Goal: Task Accomplishment & Management: Use online tool/utility

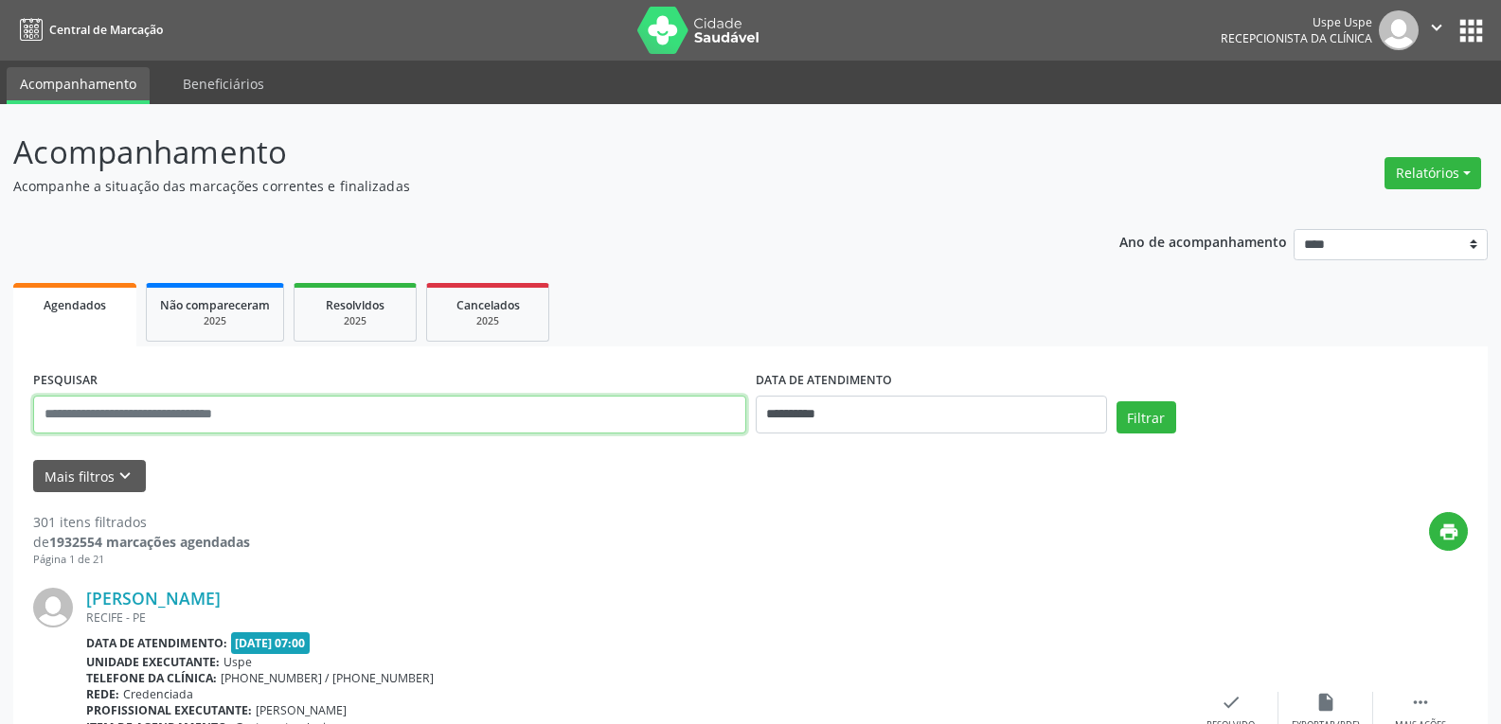
drag, startPoint x: 0, startPoint y: 0, endPoint x: 382, endPoint y: 415, distance: 563.5
click at [382, 415] on input "text" at bounding box center [389, 415] width 713 height 38
click at [1437, 184] on button "Relatórios" at bounding box center [1432, 173] width 97 height 32
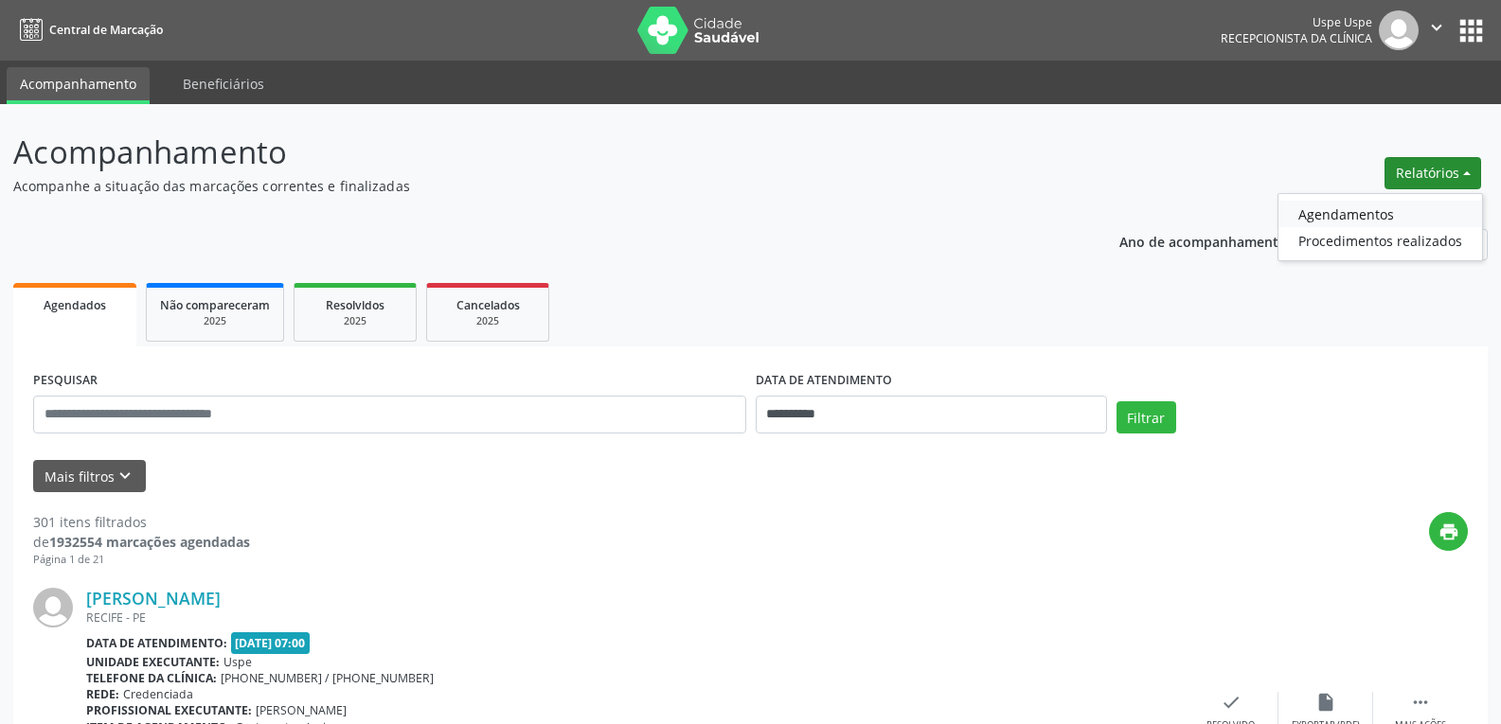
click at [1367, 213] on link "Agendamentos" at bounding box center [1380, 214] width 204 height 27
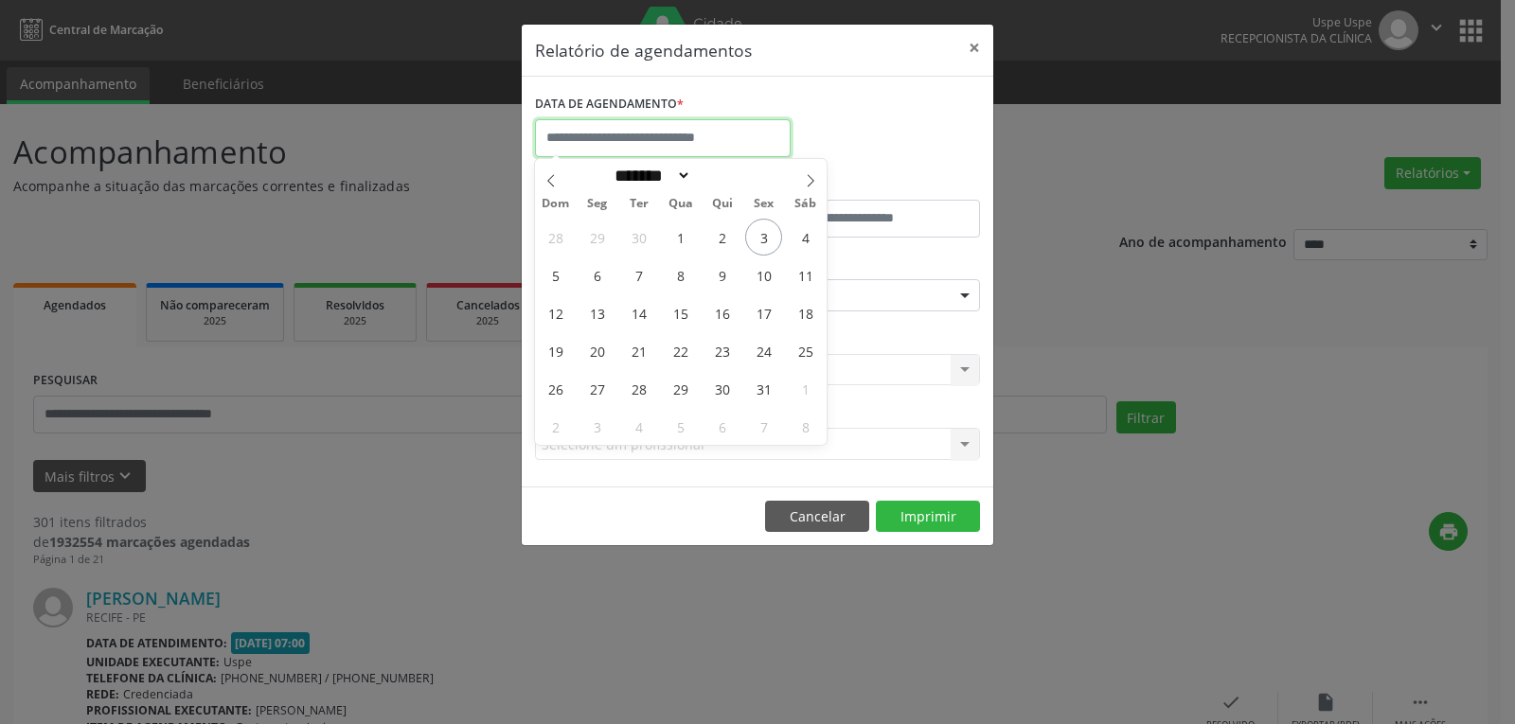
click at [652, 148] on input "text" at bounding box center [663, 138] width 256 height 38
click at [596, 280] on span "6" at bounding box center [596, 275] width 37 height 37
type input "**********"
click at [596, 280] on span "6" at bounding box center [596, 275] width 37 height 37
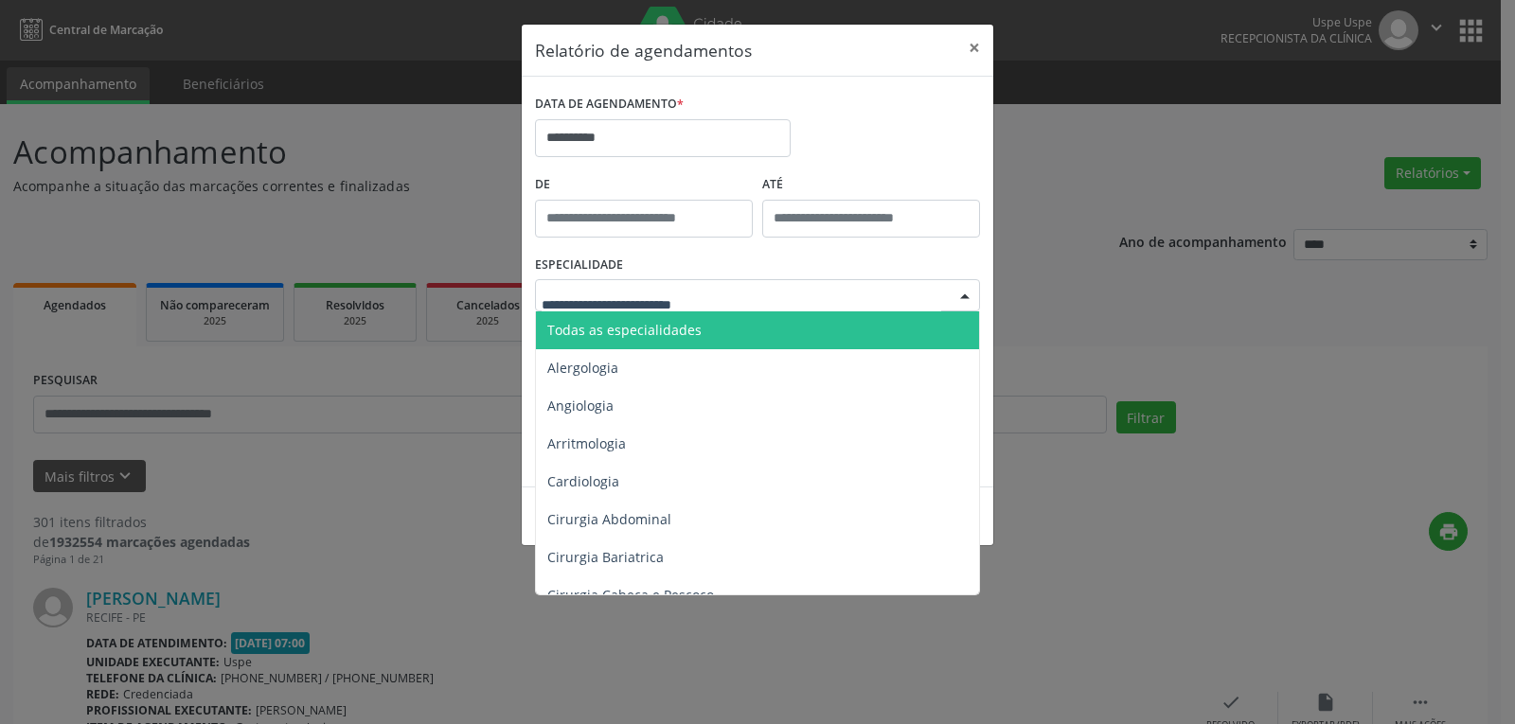
click at [641, 329] on span "Todas as especialidades" at bounding box center [624, 330] width 154 height 18
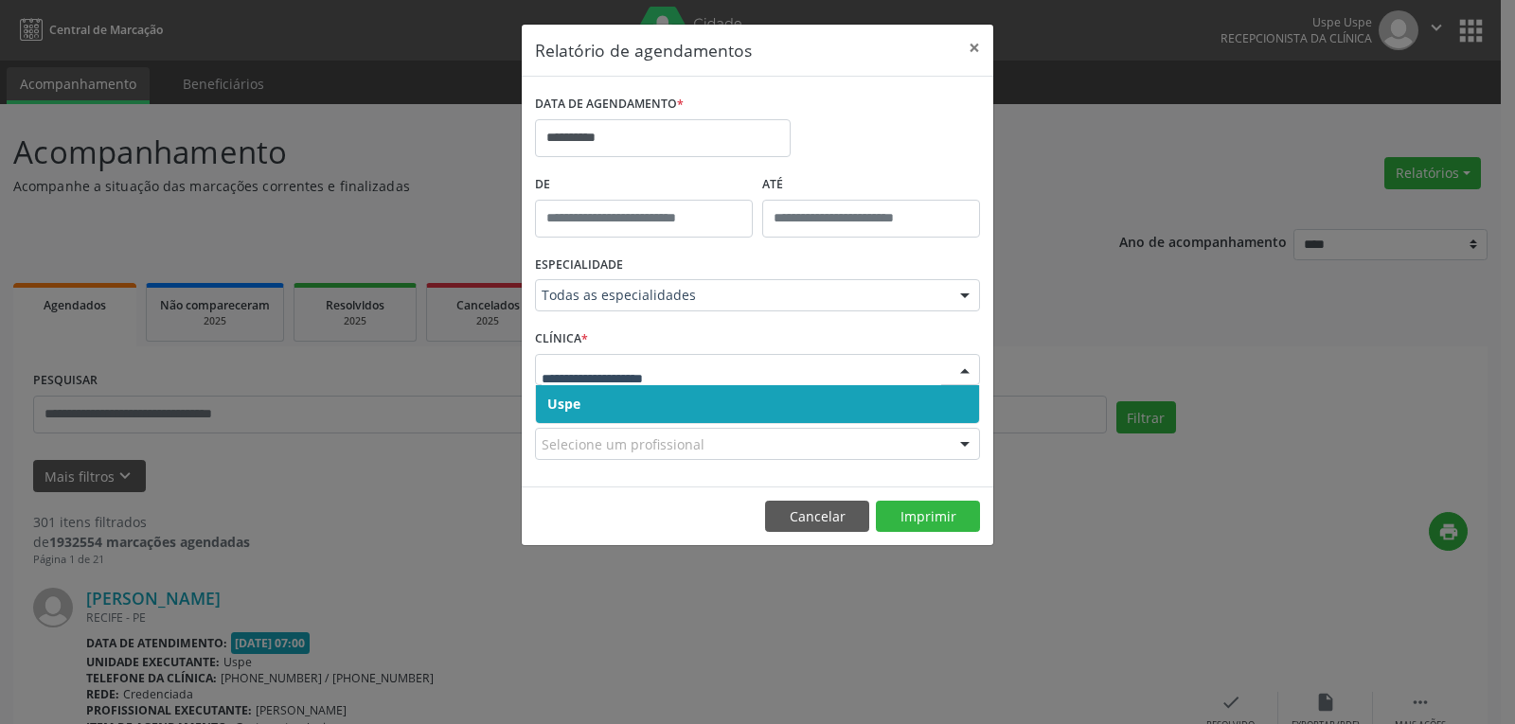
click at [648, 401] on span "Uspe" at bounding box center [757, 404] width 443 height 38
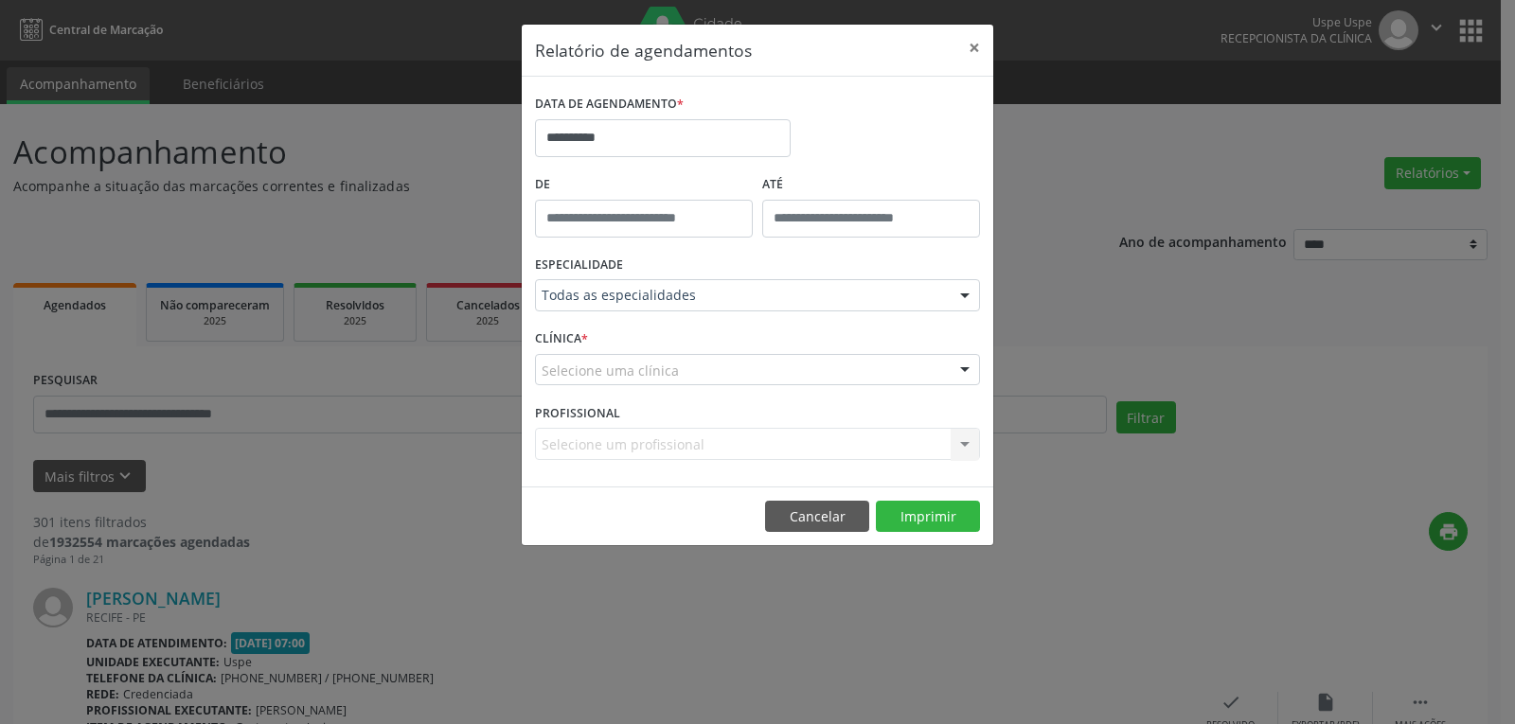
click at [651, 444] on div "Selecione um profissional Nenhum resultado encontrado para: " " Não há nenhuma …" at bounding box center [757, 444] width 445 height 32
click at [820, 448] on div "Selecione um profissional Nenhum resultado encontrado para: " " Não há nenhuma …" at bounding box center [757, 444] width 445 height 32
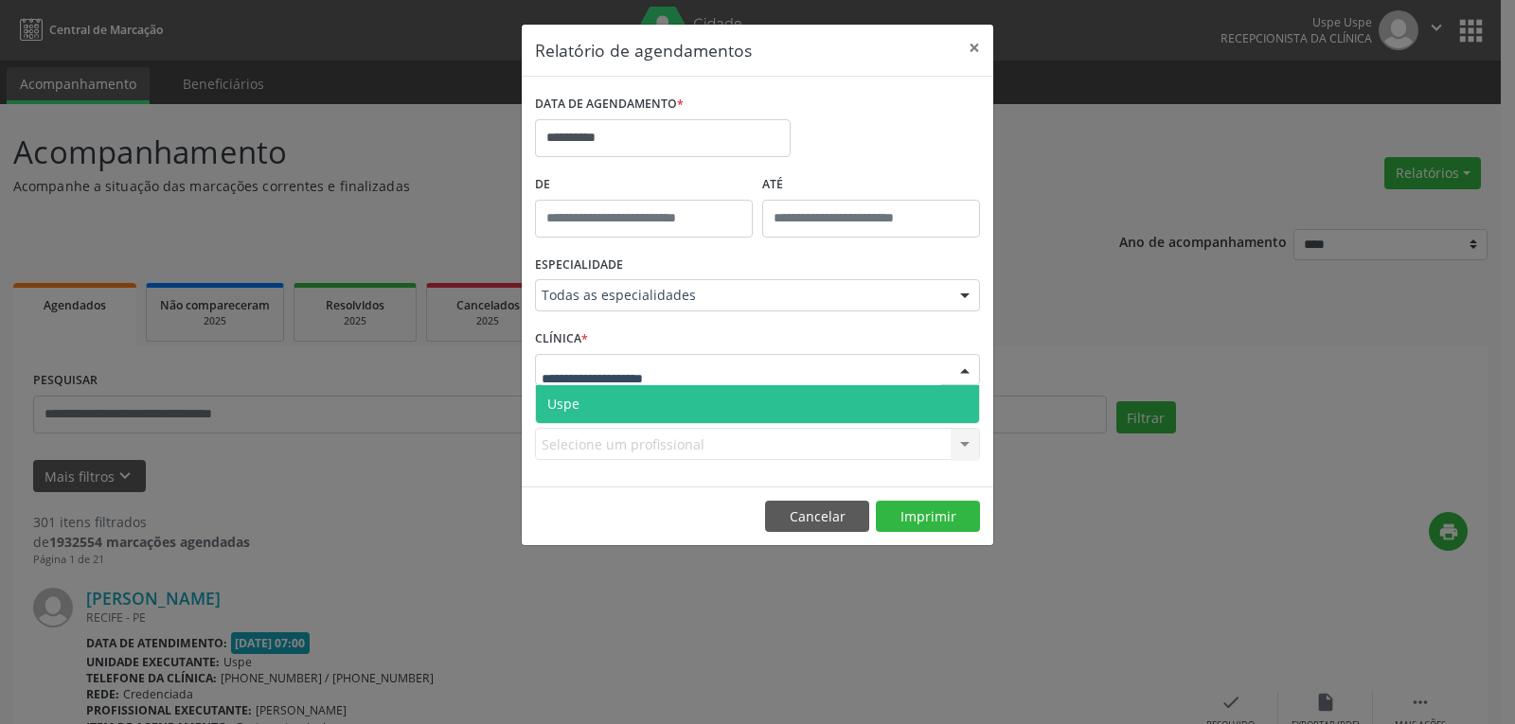
click at [627, 408] on span "Uspe" at bounding box center [757, 404] width 443 height 38
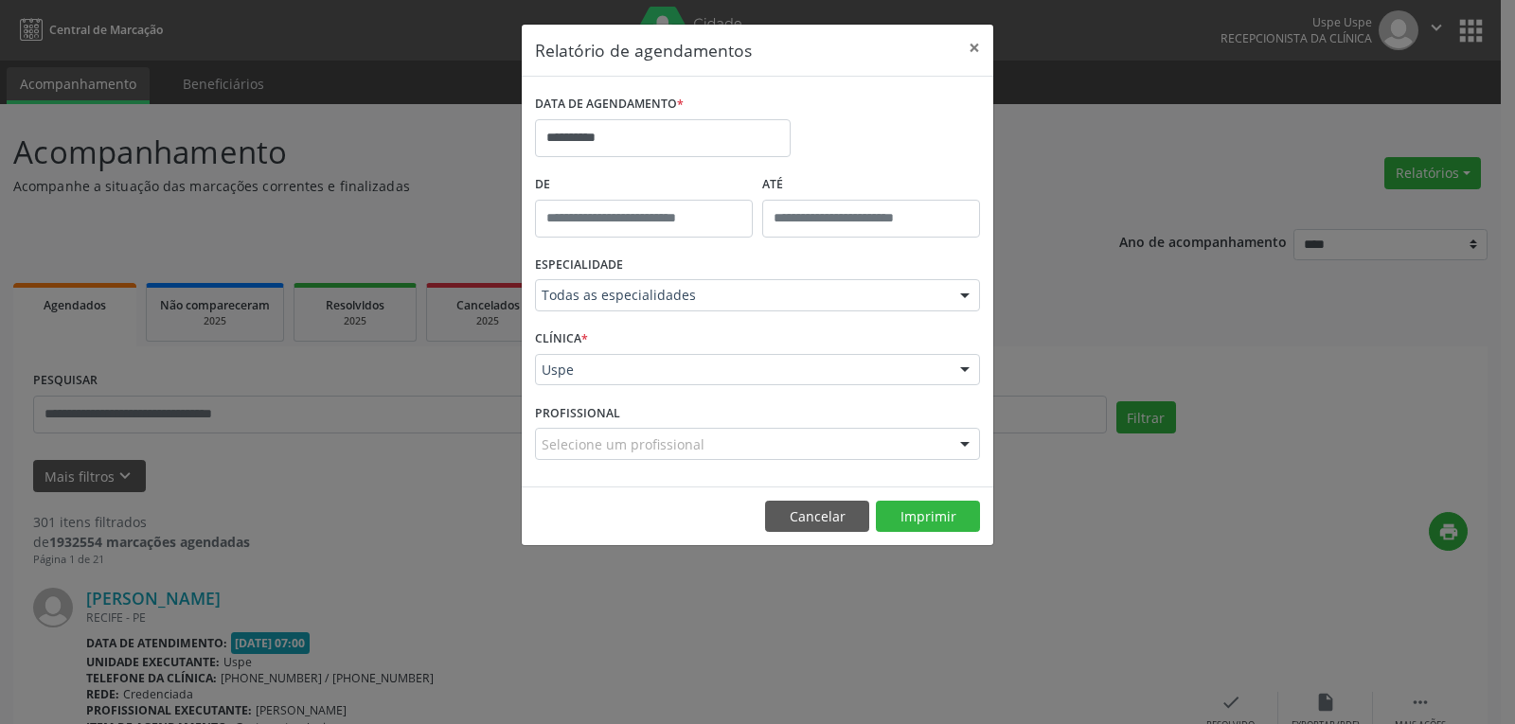
click at [756, 449] on div "Selecione um profissional" at bounding box center [757, 444] width 445 height 32
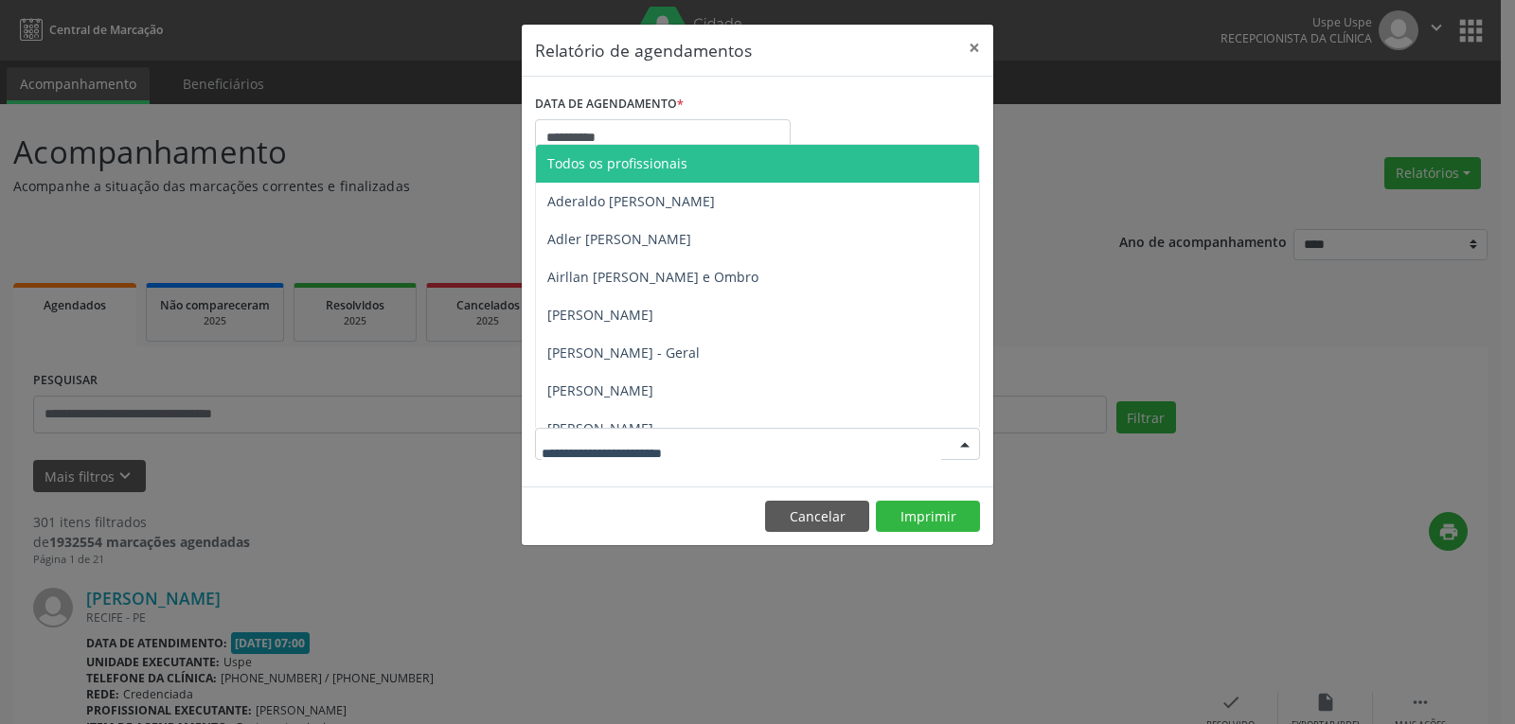
click at [643, 167] on span "Todos os profissionais" at bounding box center [617, 163] width 140 height 18
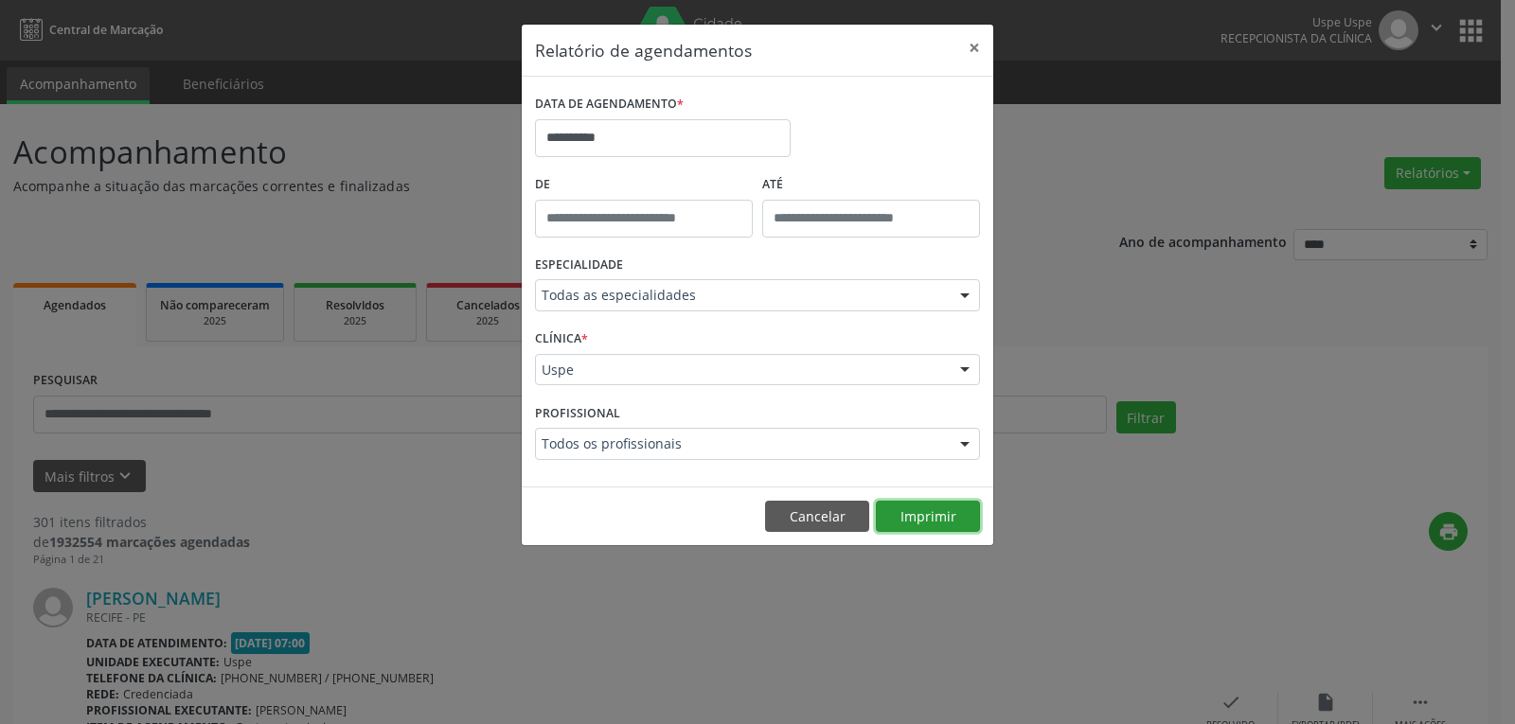
click at [917, 525] on button "Imprimir" at bounding box center [928, 517] width 104 height 32
click at [804, 517] on button "Cancelar" at bounding box center [817, 517] width 104 height 32
